Goal: Task Accomplishment & Management: Complete application form

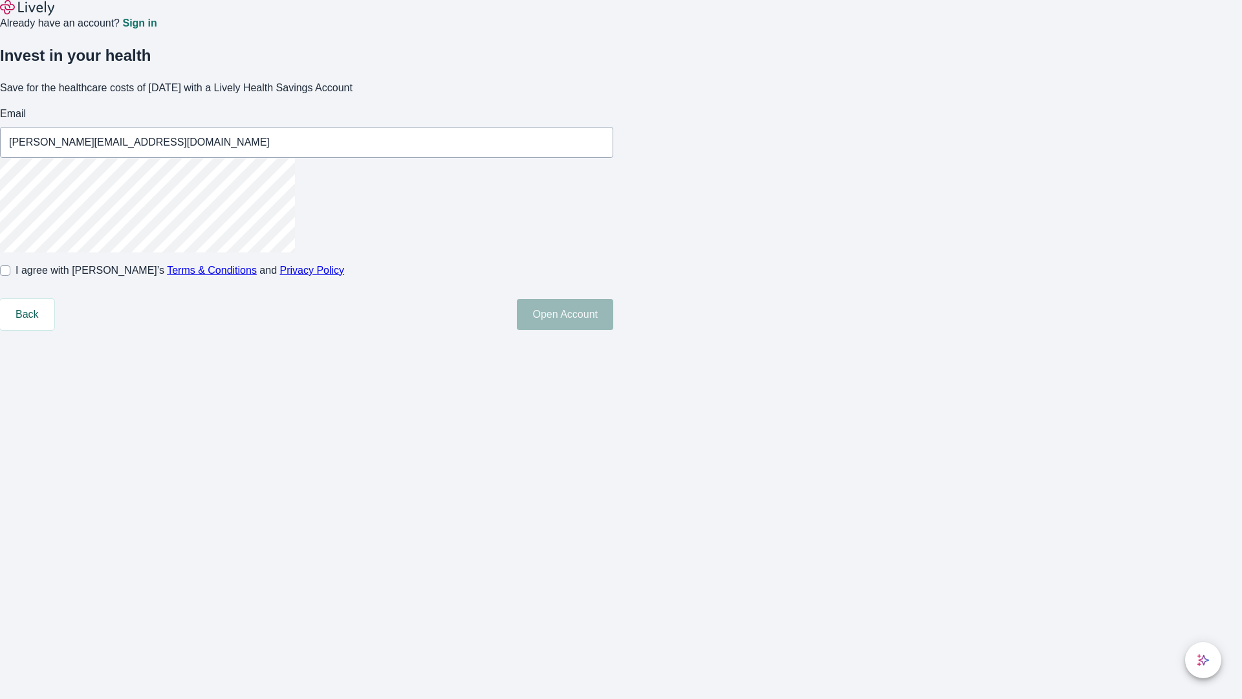
click at [10, 276] on input "I agree with Lively’s Terms & Conditions and Privacy Policy" at bounding box center [5, 270] width 10 height 10
checkbox input "true"
click at [613, 330] on button "Open Account" at bounding box center [565, 314] width 96 height 31
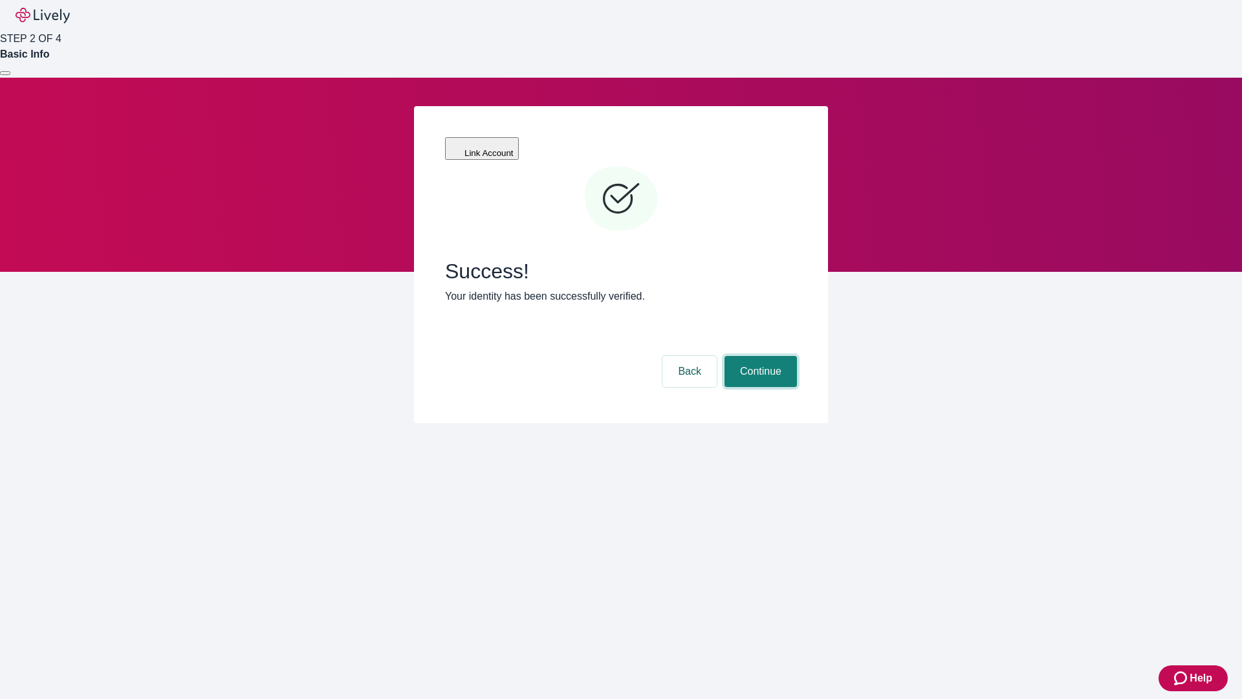
click at [759, 356] on button "Continue" at bounding box center [761, 371] width 72 height 31
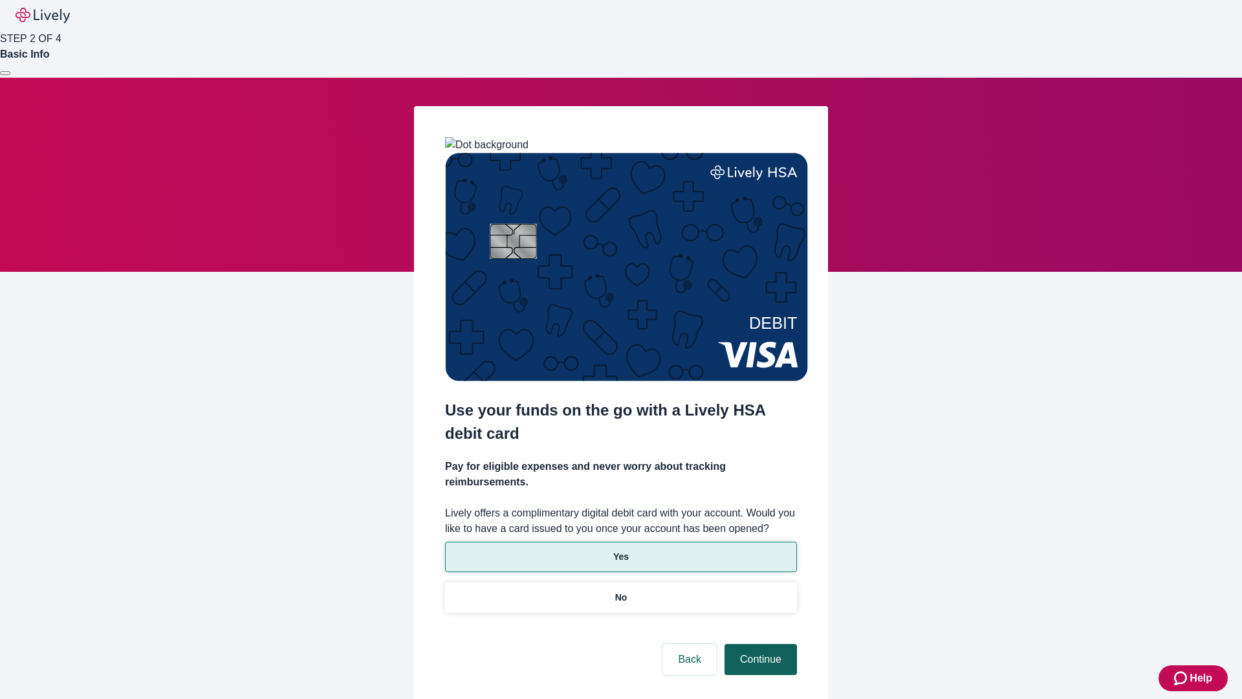
click at [621, 550] on p "Yes" at bounding box center [621, 557] width 16 height 14
click at [759, 644] on button "Continue" at bounding box center [761, 659] width 72 height 31
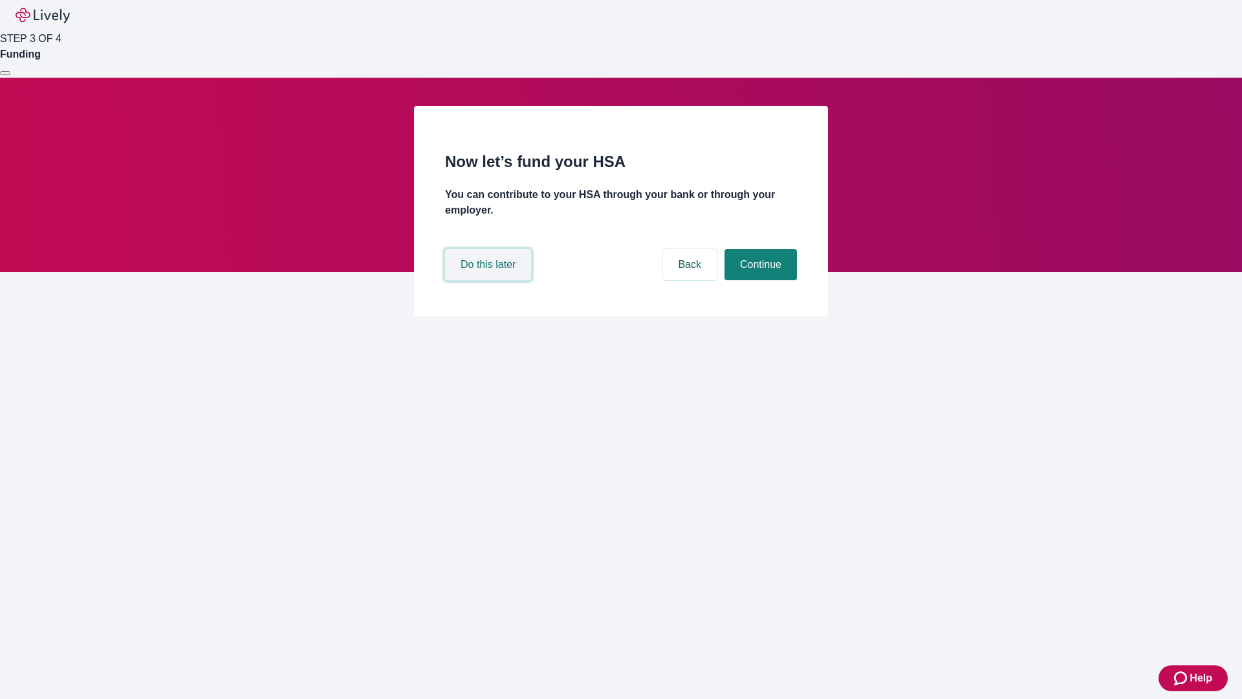
click at [490, 280] on button "Do this later" at bounding box center [488, 264] width 86 height 31
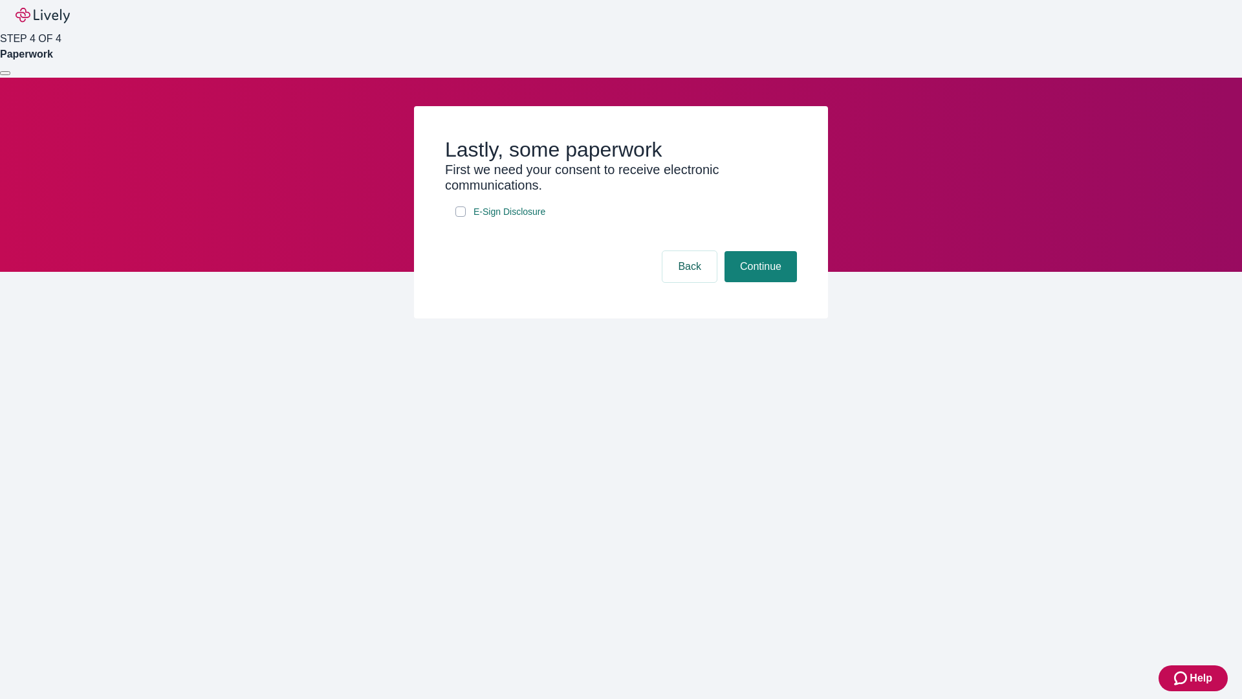
click at [461, 217] on input "E-Sign Disclosure" at bounding box center [461, 211] width 10 height 10
checkbox input "true"
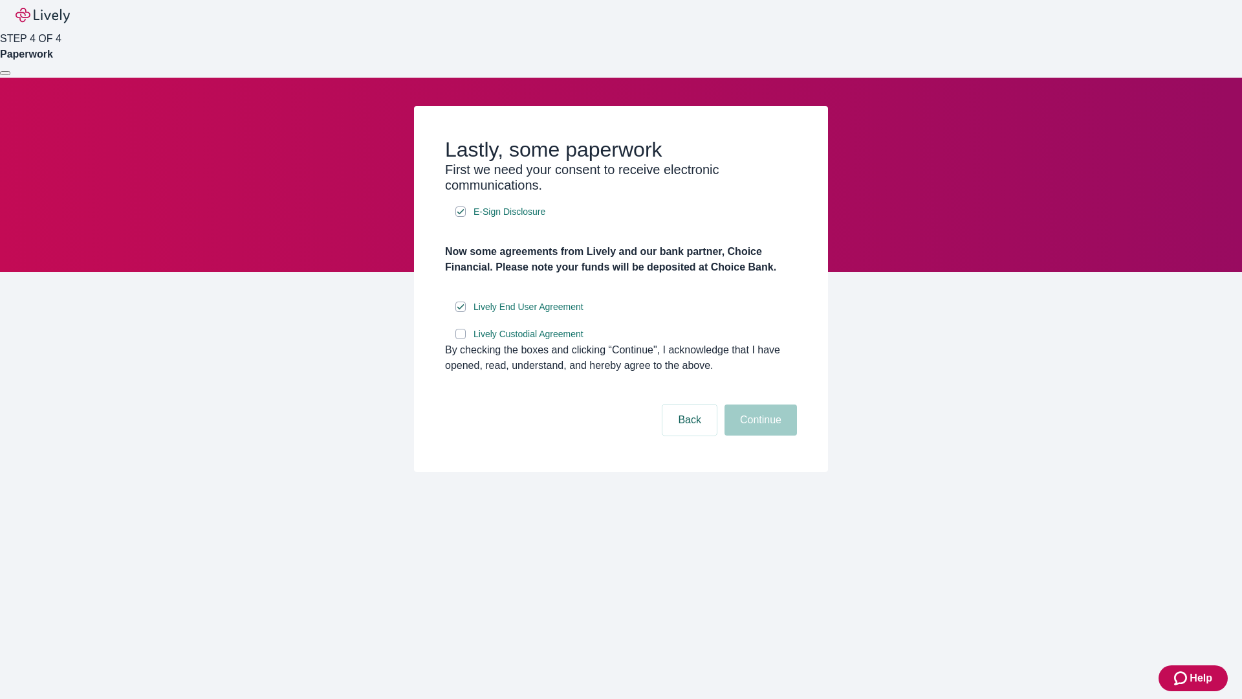
click at [461, 339] on input "Lively Custodial Agreement" at bounding box center [461, 334] width 10 height 10
checkbox input "true"
click at [759, 435] on button "Continue" at bounding box center [761, 419] width 72 height 31
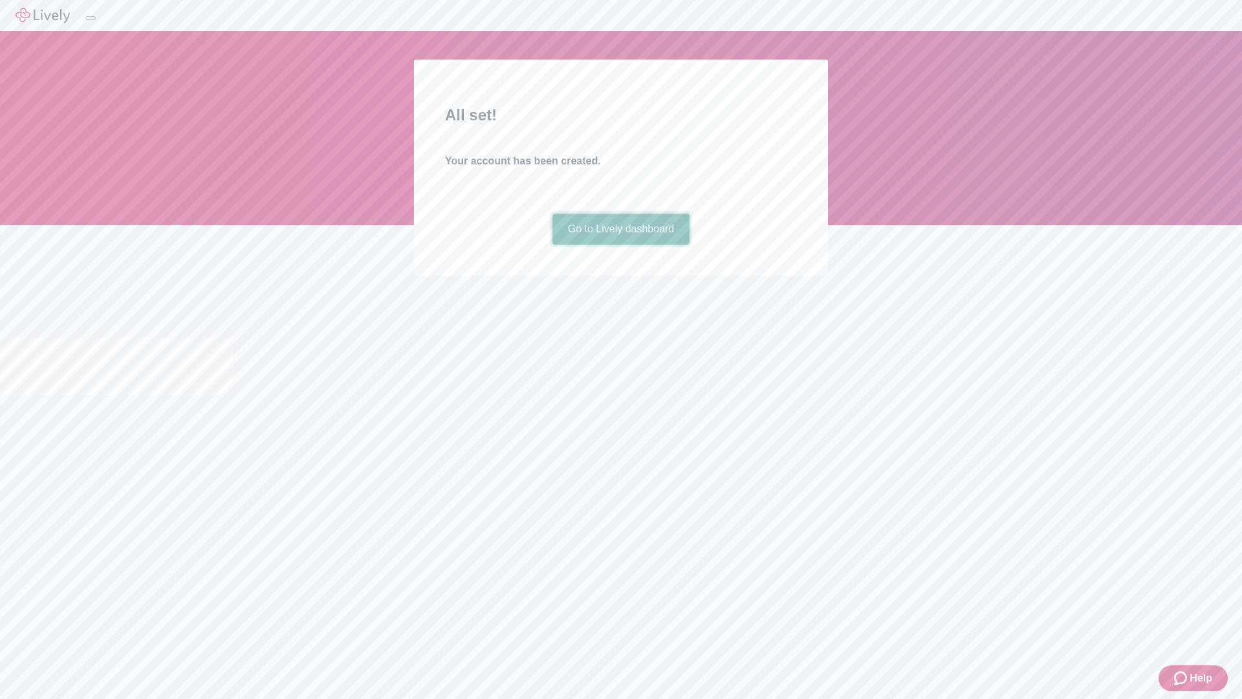
click at [621, 245] on link "Go to Lively dashboard" at bounding box center [622, 229] width 138 height 31
